Goal: Communication & Community: Answer question/provide support

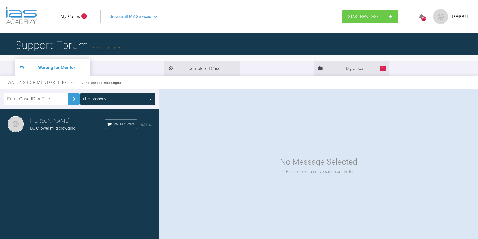
scroll to position [52, 0]
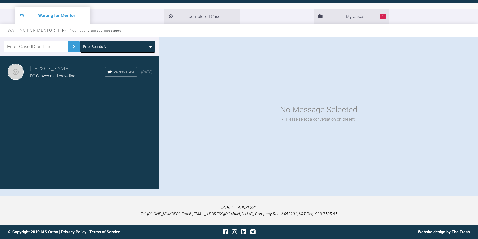
click at [46, 73] on h3 "[PERSON_NAME]" at bounding box center [67, 69] width 75 height 9
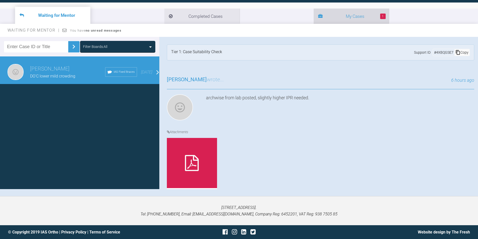
click at [314, 11] on li "1 My Cases" at bounding box center [351, 16] width 75 height 15
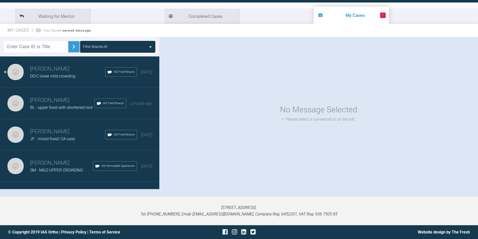
click at [53, 71] on h3 "[PERSON_NAME]" at bounding box center [67, 69] width 75 height 9
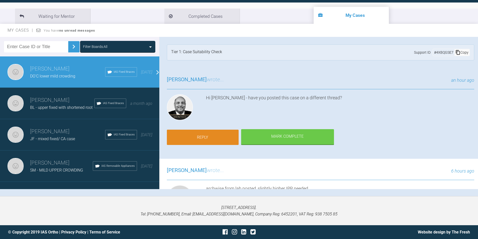
click at [207, 136] on link "Reply" at bounding box center [203, 138] width 72 height 16
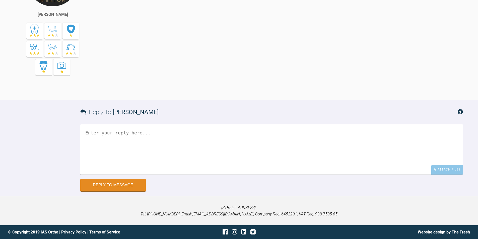
scroll to position [561, 0]
click at [106, 141] on textarea at bounding box center [271, 149] width 382 height 50
type textarea "n"
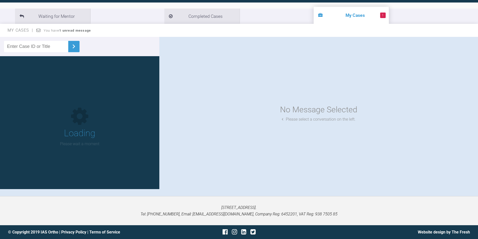
scroll to position [52, 0]
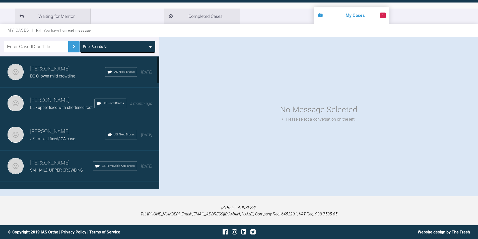
click at [55, 71] on h3 "[PERSON_NAME]" at bounding box center [67, 69] width 75 height 9
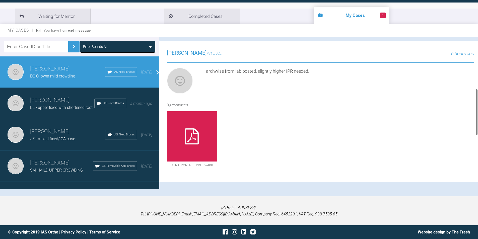
scroll to position [117, 0]
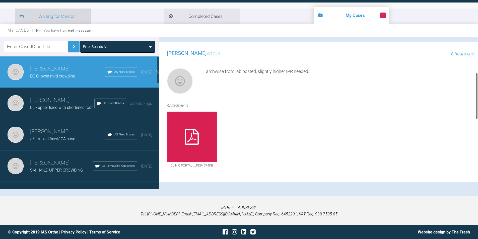
click at [49, 17] on li "Waiting for Mentor" at bounding box center [52, 16] width 75 height 15
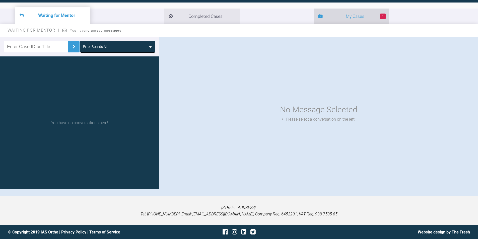
click at [318, 18] on icon at bounding box center [320, 16] width 5 height 5
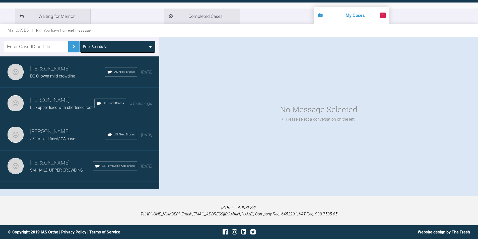
click at [48, 70] on h3 "[PERSON_NAME]" at bounding box center [67, 69] width 75 height 9
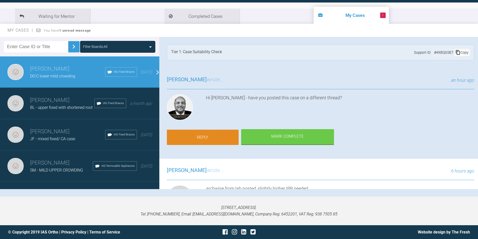
click at [208, 133] on link "Reply" at bounding box center [203, 138] width 72 height 16
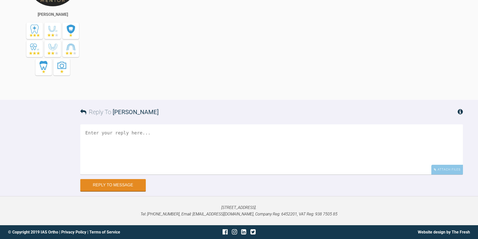
scroll to position [561, 0]
click at [179, 141] on textarea at bounding box center [271, 149] width 382 height 50
click at [103, 133] on textarea "no, onmly tbhis" at bounding box center [271, 149] width 382 height 50
click at [113, 132] on textarea "no, only tbhis" at bounding box center [271, 149] width 382 height 50
click at [141, 139] on textarea "no, only this" at bounding box center [271, 149] width 382 height 50
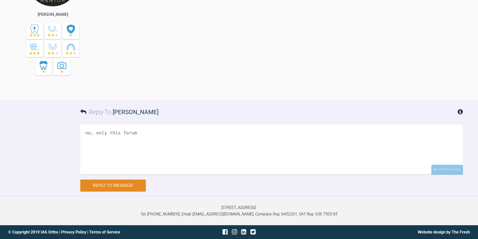
type textarea "no, only this forum"
click at [107, 182] on button "Reply to Message" at bounding box center [112, 186] width 65 height 12
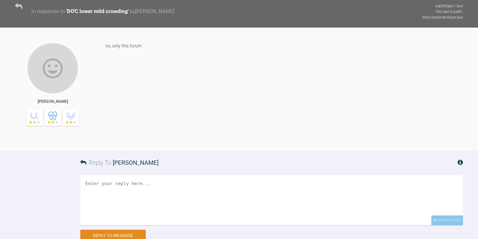
scroll to position [541, 0]
